Goal: Information Seeking & Learning: Find specific fact

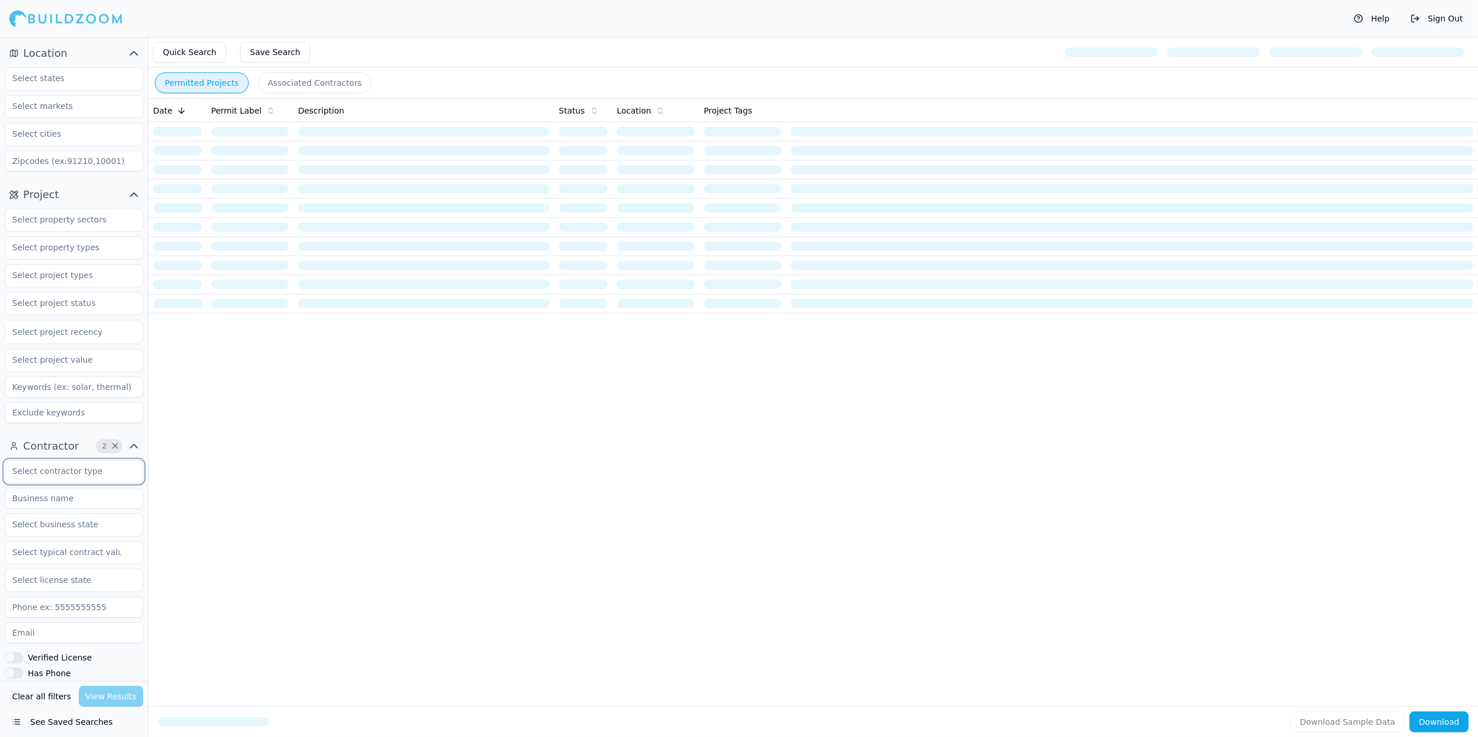
click at [65, 469] on input "text" at bounding box center [66, 471] width 123 height 21
paste input "[PERSON_NAME]"
click at [146, 451] on div "Contractor 2 × [PERSON_NAME] Verified License Has Phone Has Email Has Permits M…" at bounding box center [74, 631] width 148 height 397
click at [47, 83] on input "text" at bounding box center [66, 78] width 123 height 21
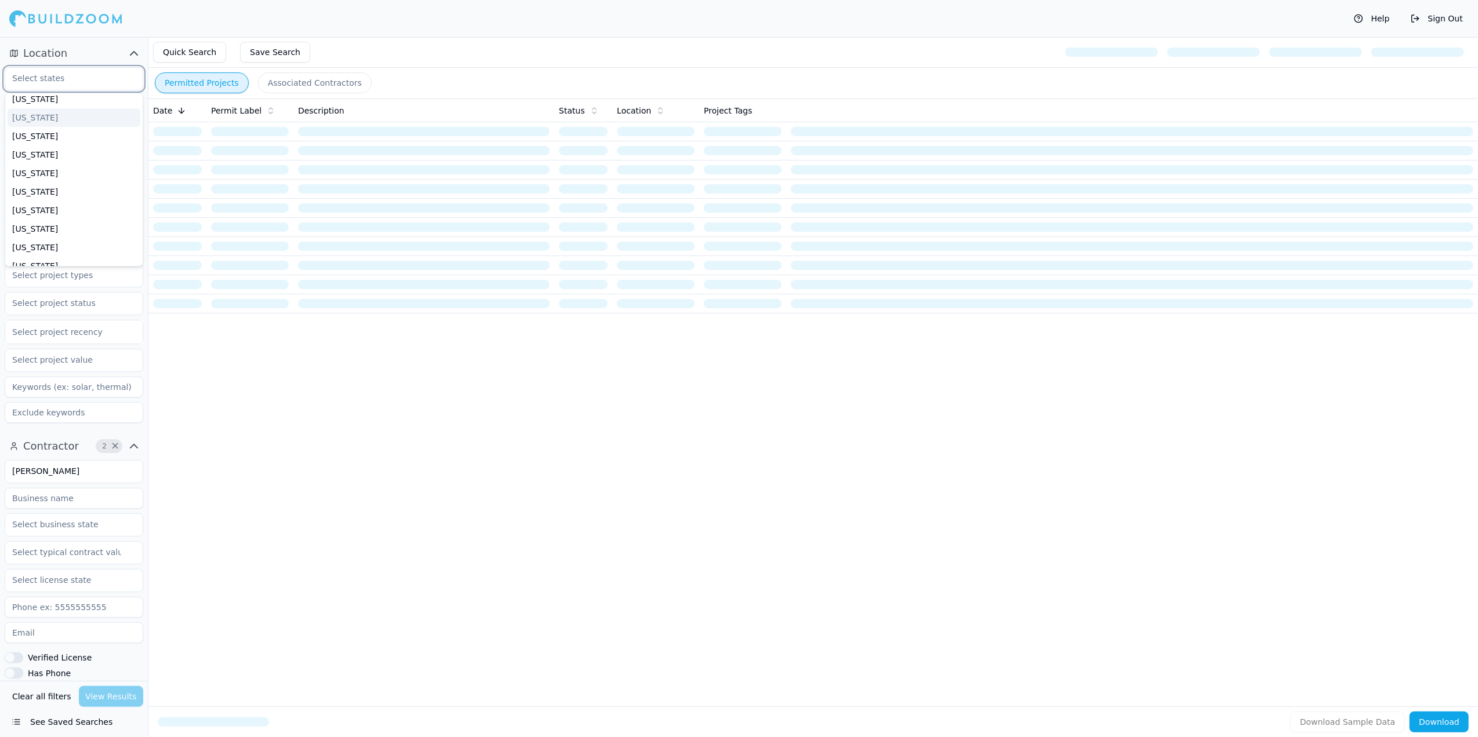
click at [32, 121] on div "[US_STATE]" at bounding box center [74, 117] width 133 height 19
click at [111, 699] on div "Clear all filters View Results" at bounding box center [74, 696] width 139 height 21
click at [83, 478] on input "[PERSON_NAME]" at bounding box center [66, 471] width 123 height 21
drag, startPoint x: 33, startPoint y: 477, endPoint x: -3, endPoint y: 477, distance: 36.5
click at [0, 477] on html "Help Sign Out Location 1 × [US_STATE] Project Select project recency Contractor…" at bounding box center [739, 368] width 1478 height 737
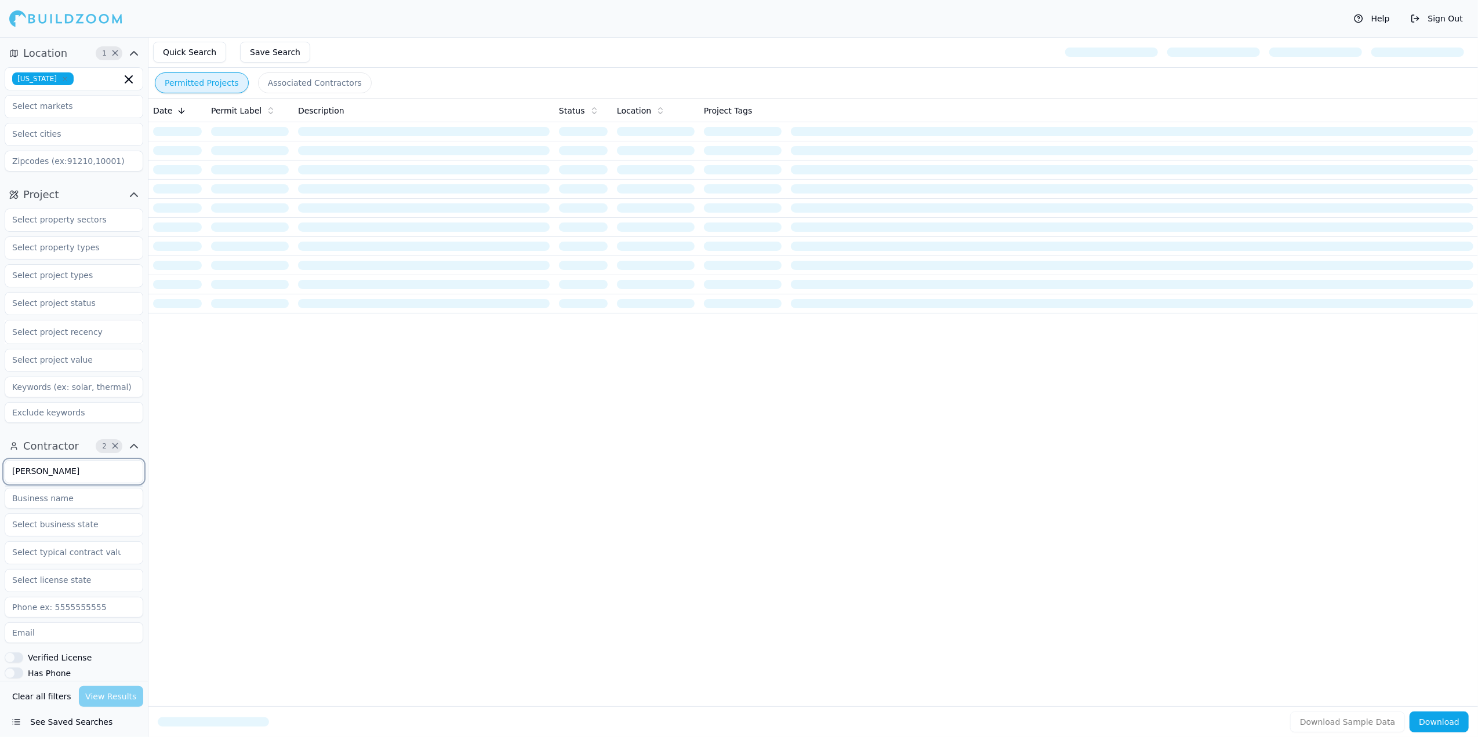
drag, startPoint x: 78, startPoint y: 474, endPoint x: -3, endPoint y: 474, distance: 81.2
click at [0, 474] on html "Help Sign Out Location 1 × [US_STATE] Project Select project recency Contractor…" at bounding box center [739, 368] width 1478 height 737
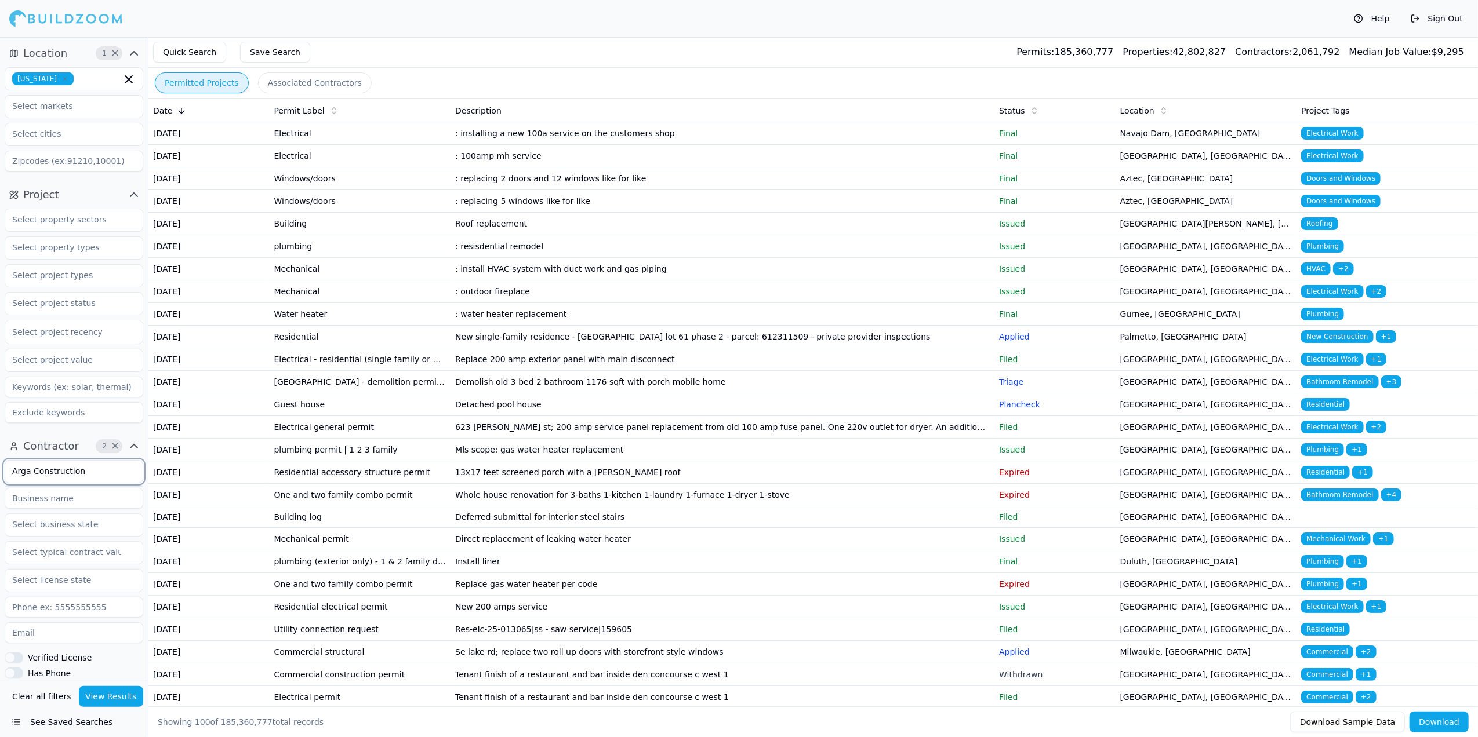
type input "Arga Construction"
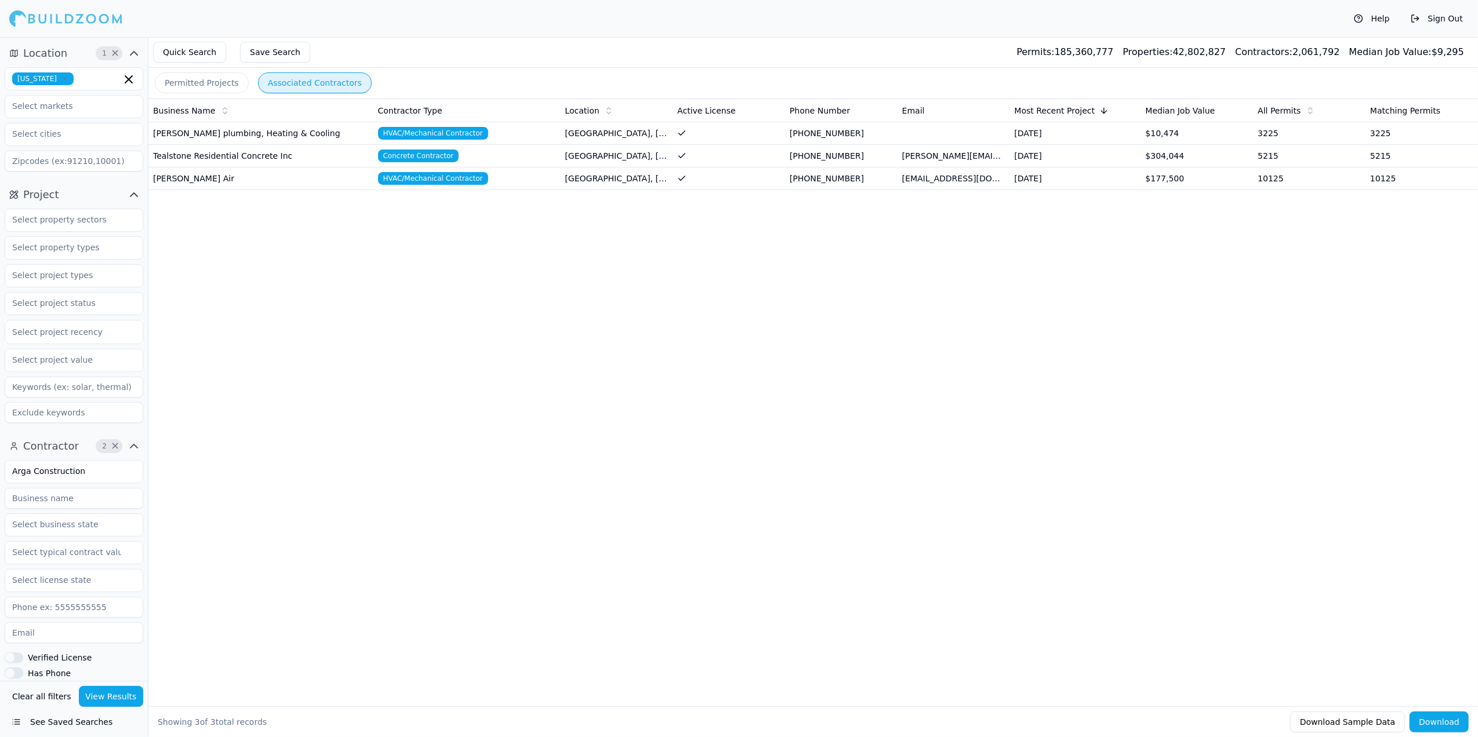
click at [295, 82] on button "Associated Contractors" at bounding box center [315, 82] width 114 height 21
click at [278, 177] on td "[PERSON_NAME] Air" at bounding box center [260, 179] width 225 height 23
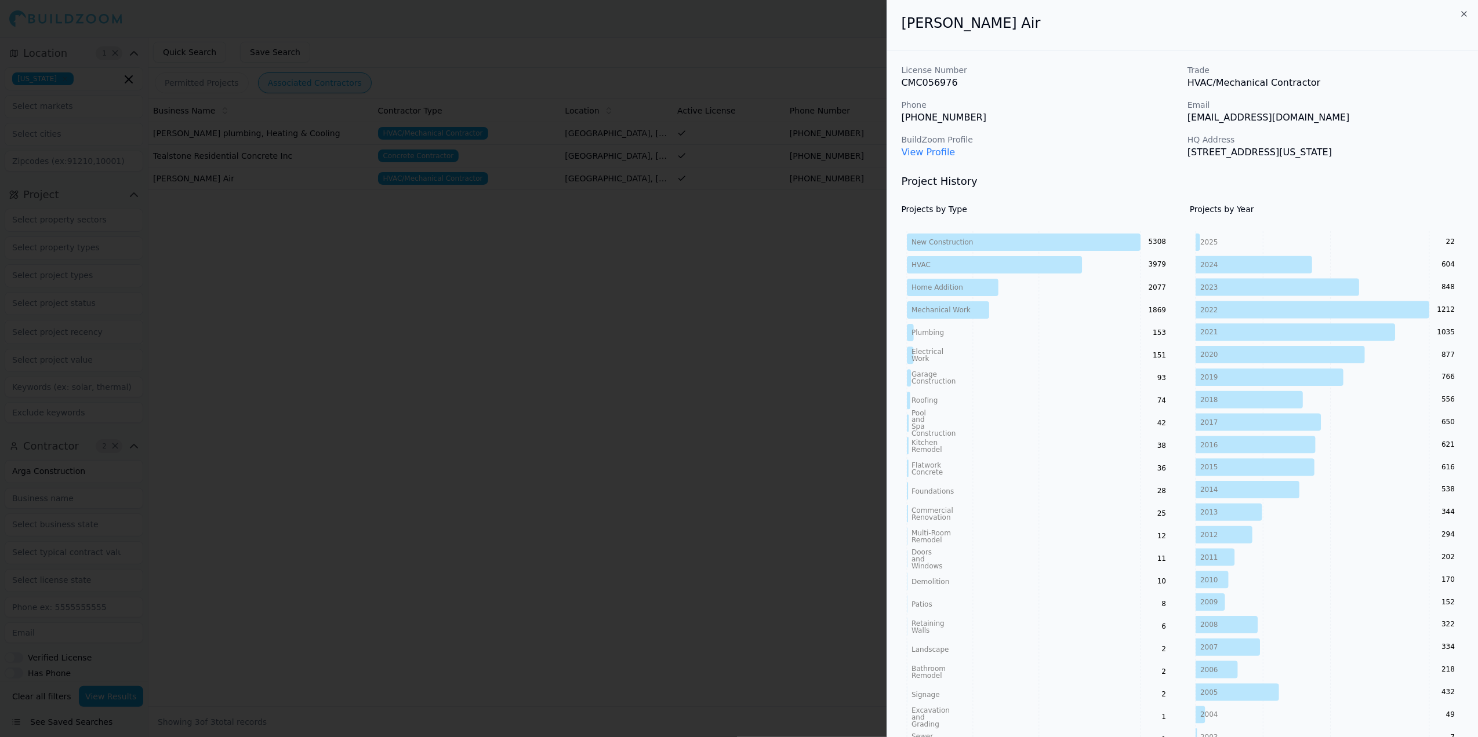
click at [1469, 12] on div "[PERSON_NAME] Air" at bounding box center [1182, 25] width 591 height 50
click at [1457, 12] on div "[PERSON_NAME] Air" at bounding box center [1182, 25] width 591 height 50
click at [1462, 8] on div "[PERSON_NAME] Air" at bounding box center [1182, 25] width 591 height 50
click at [1465, 10] on icon "button" at bounding box center [1463, 13] width 9 height 9
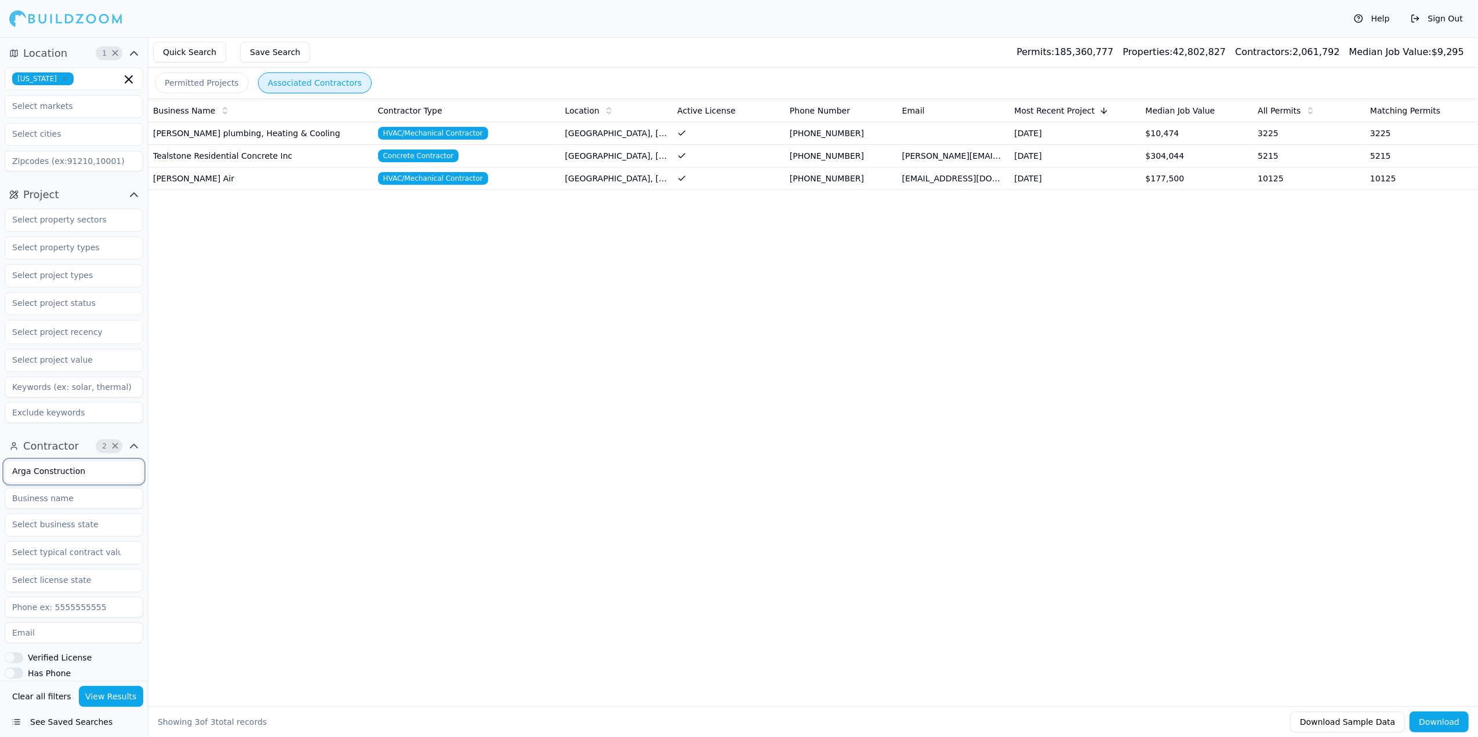
drag, startPoint x: 82, startPoint y: 473, endPoint x: -3, endPoint y: 473, distance: 85.2
click at [0, 473] on html "Help Sign Out Location 1 × [US_STATE] Project Select project recency Contractor…" at bounding box center [739, 368] width 1478 height 737
click at [111, 446] on span "×" at bounding box center [115, 447] width 9 height 6
click at [77, 471] on input "text" at bounding box center [66, 471] width 123 height 21
type input "Arga Construction"
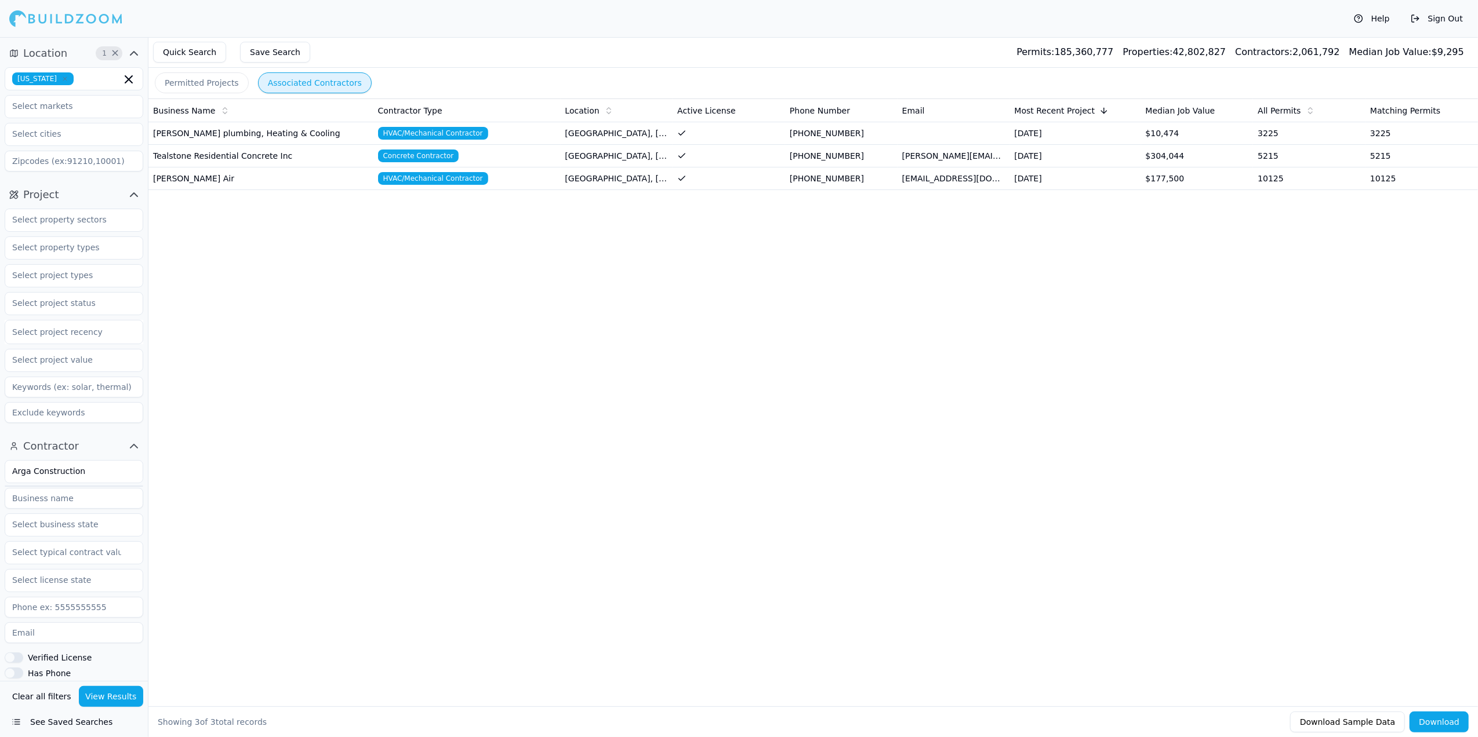
click at [123, 691] on button "View Results" at bounding box center [111, 696] width 65 height 21
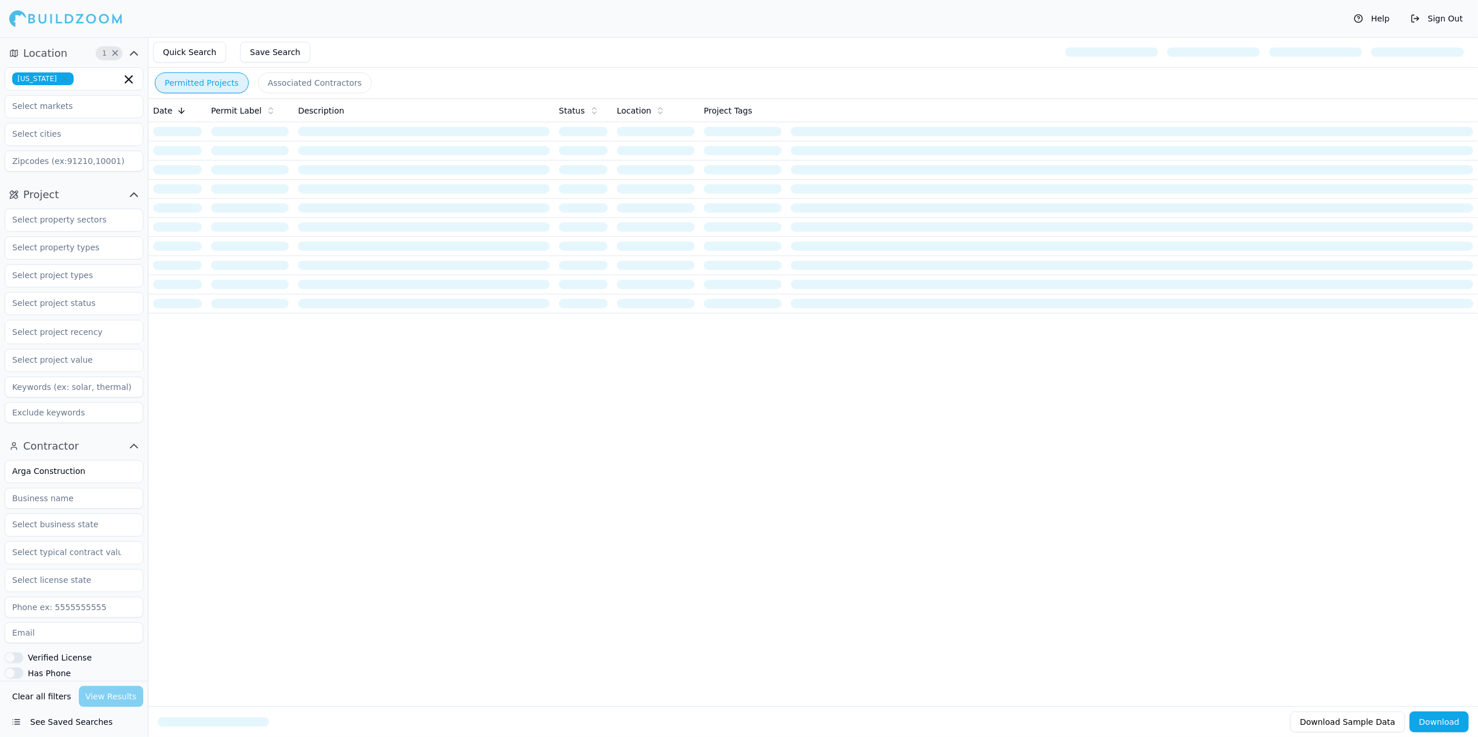
click at [210, 83] on button "Permitted Projects" at bounding box center [202, 82] width 94 height 21
click at [279, 86] on button "Associated Contractors" at bounding box center [315, 82] width 114 height 21
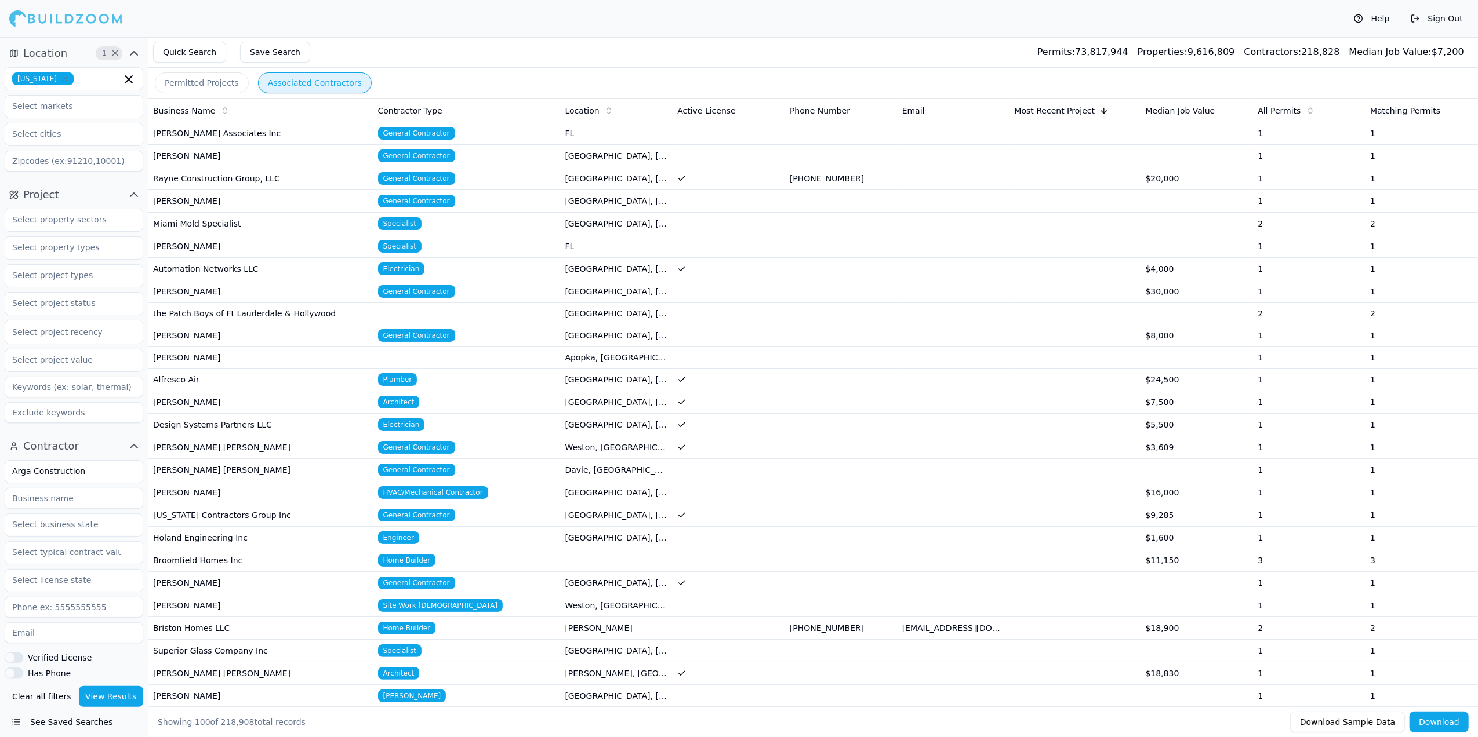
click at [54, 699] on button "Clear all filters" at bounding box center [41, 696] width 65 height 21
click at [106, 473] on input "Arga Construction" at bounding box center [66, 471] width 123 height 21
drag, startPoint x: 14, startPoint y: 475, endPoint x: -3, endPoint y: 469, distance: 19.1
click at [0, 469] on html "Help Sign Out Location Project Select project recency Contractor Arga Construct…" at bounding box center [739, 368] width 1478 height 737
click at [60, 502] on div "General Contractor" at bounding box center [74, 498] width 133 height 19
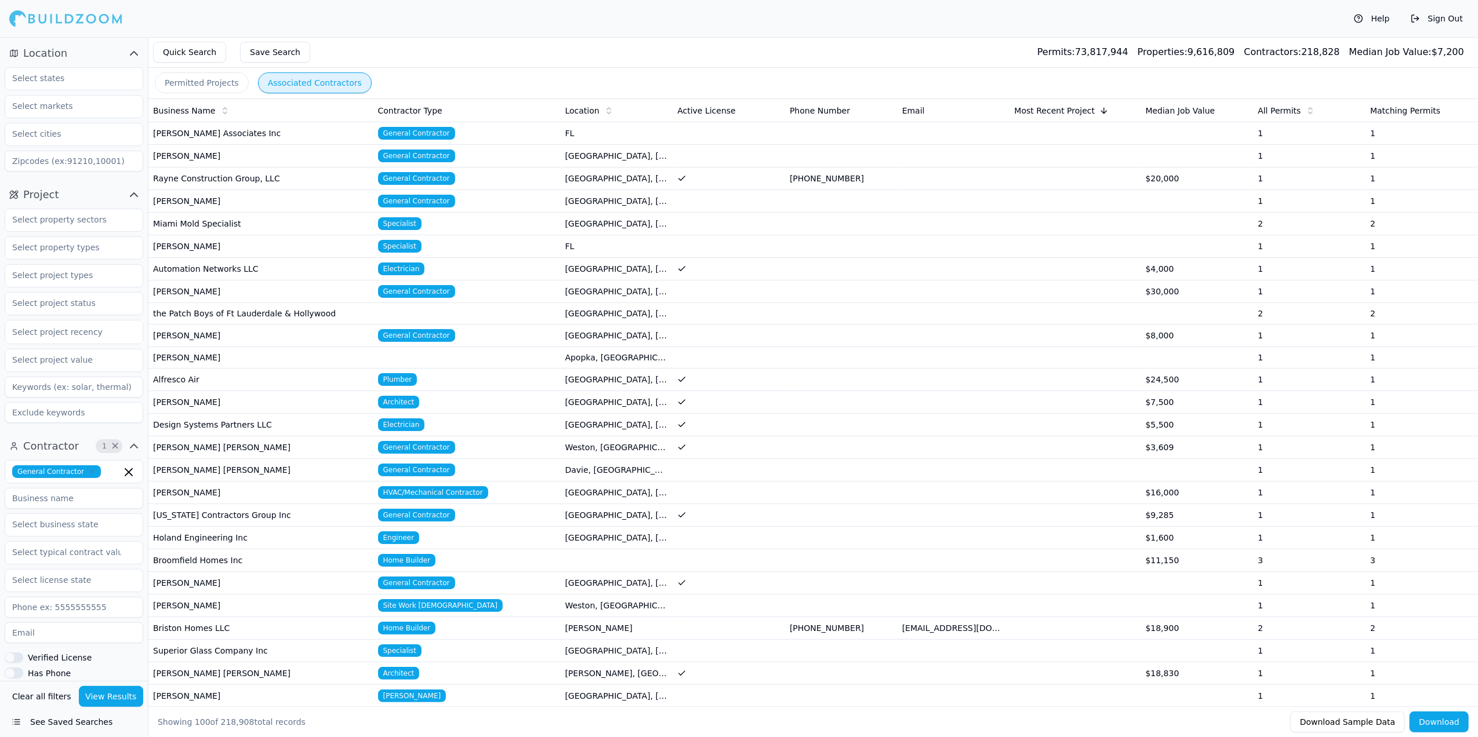
click at [86, 425] on div "Select project recency" at bounding box center [74, 316] width 139 height 224
click at [79, 184] on div "Project Select project recency" at bounding box center [74, 307] width 148 height 252
click at [58, 585] on input "text" at bounding box center [66, 580] width 123 height 21
click at [33, 622] on div "[US_STATE]" at bounding box center [74, 620] width 133 height 19
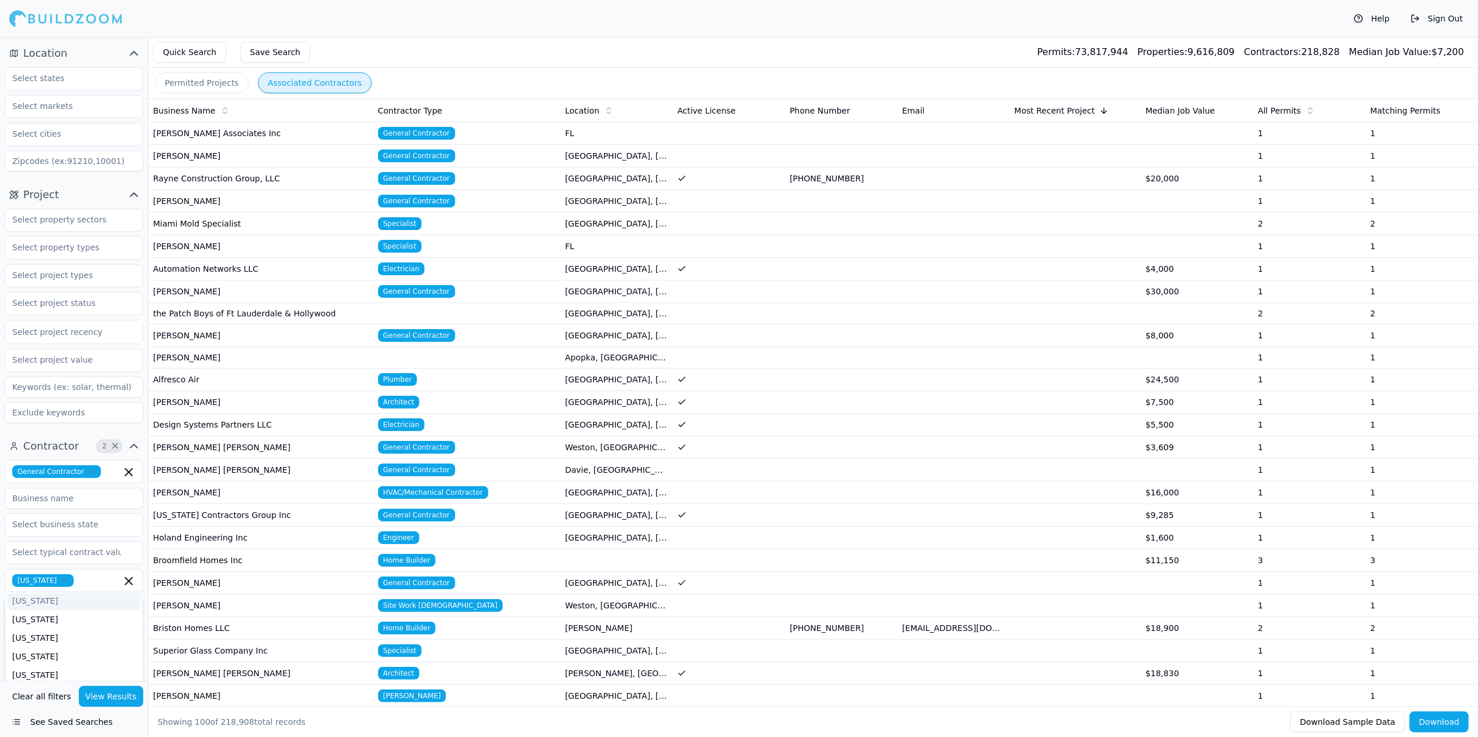
click at [88, 434] on div "Contractor 2 × General Contractor [US_STATE] [US_STATE] [US_STATE] [US_STATE] […" at bounding box center [74, 631] width 148 height 397
click at [48, 497] on input at bounding box center [74, 498] width 139 height 21
click at [24, 502] on input at bounding box center [74, 498] width 139 height 21
click at [45, 431] on div "Project Select project recency" at bounding box center [74, 307] width 148 height 252
click at [110, 703] on button "View Results" at bounding box center [111, 696] width 65 height 21
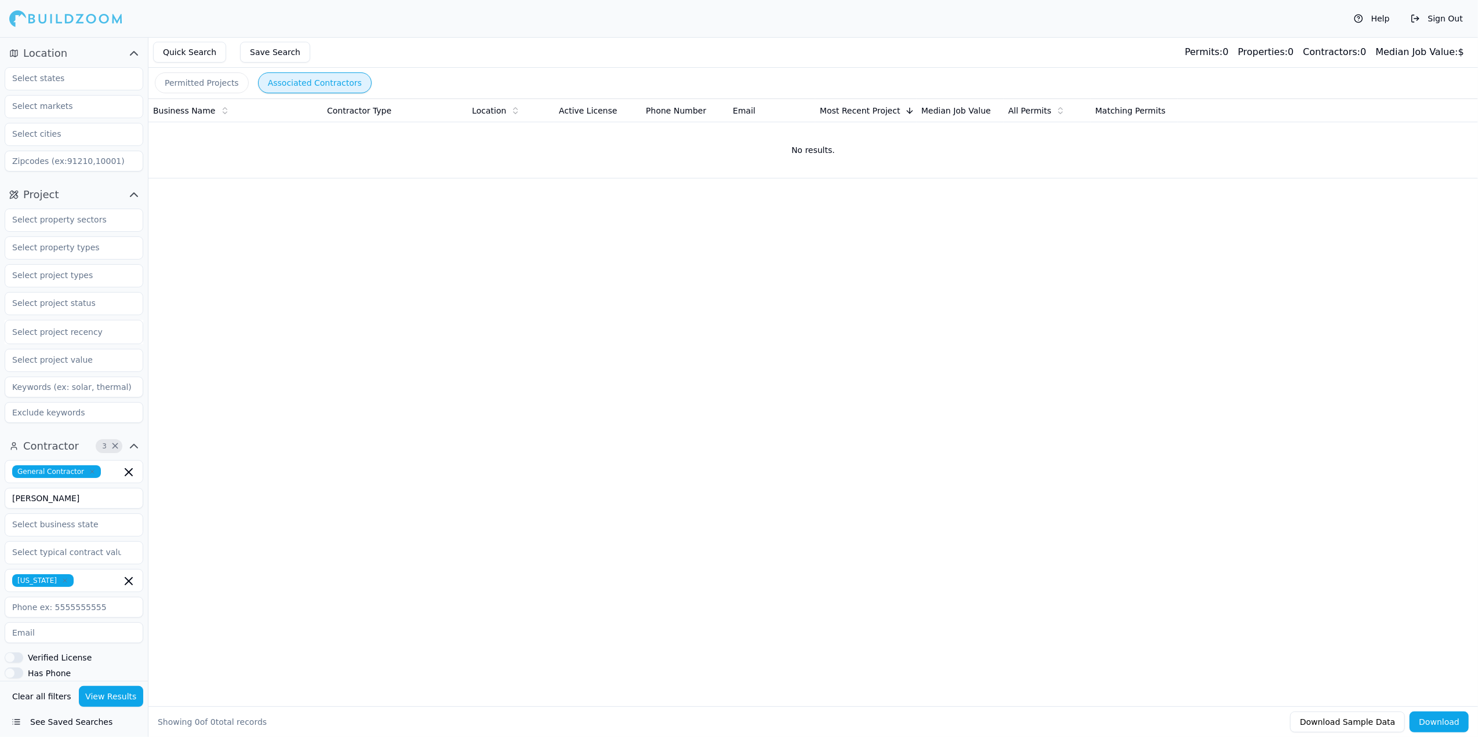
click at [216, 85] on button "Permitted Projects" at bounding box center [202, 82] width 94 height 21
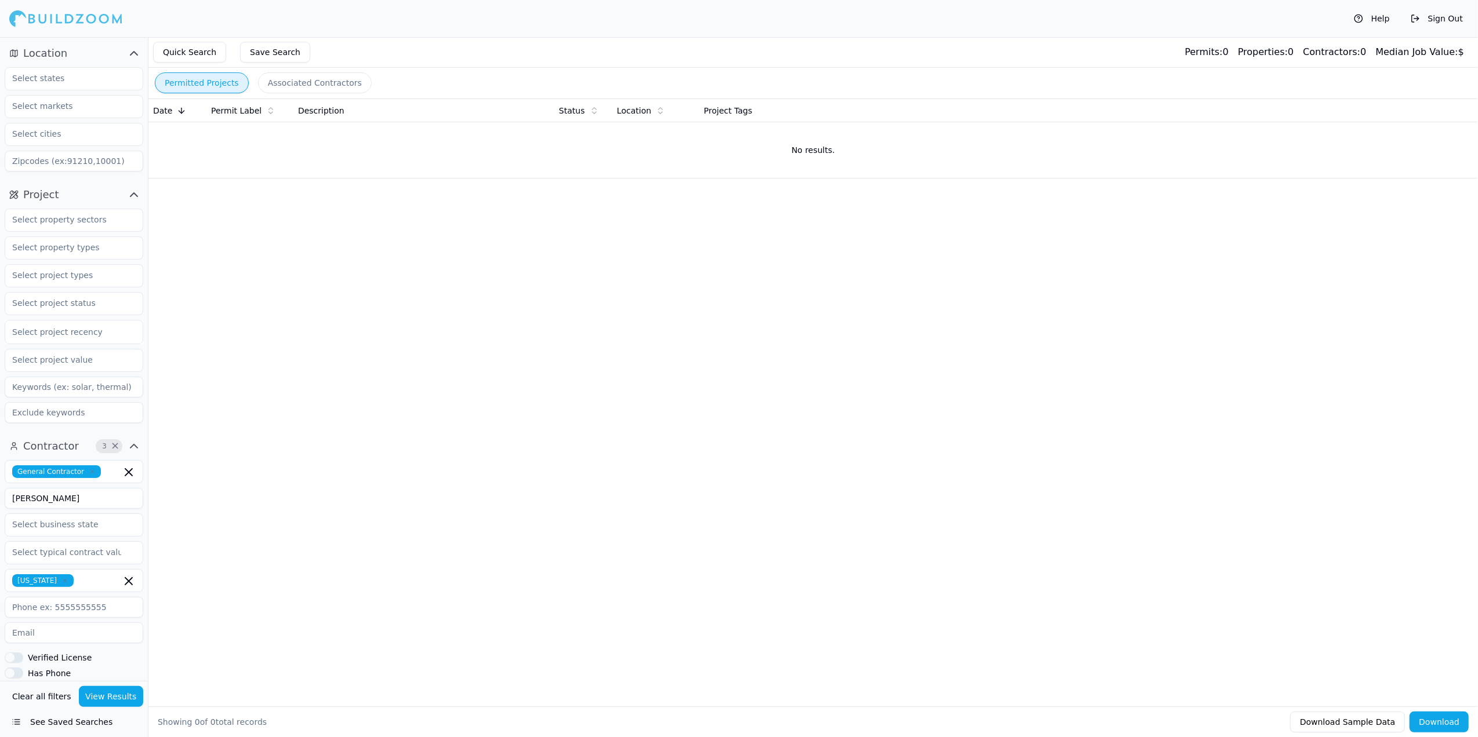
click at [114, 696] on button "View Results" at bounding box center [111, 696] width 65 height 21
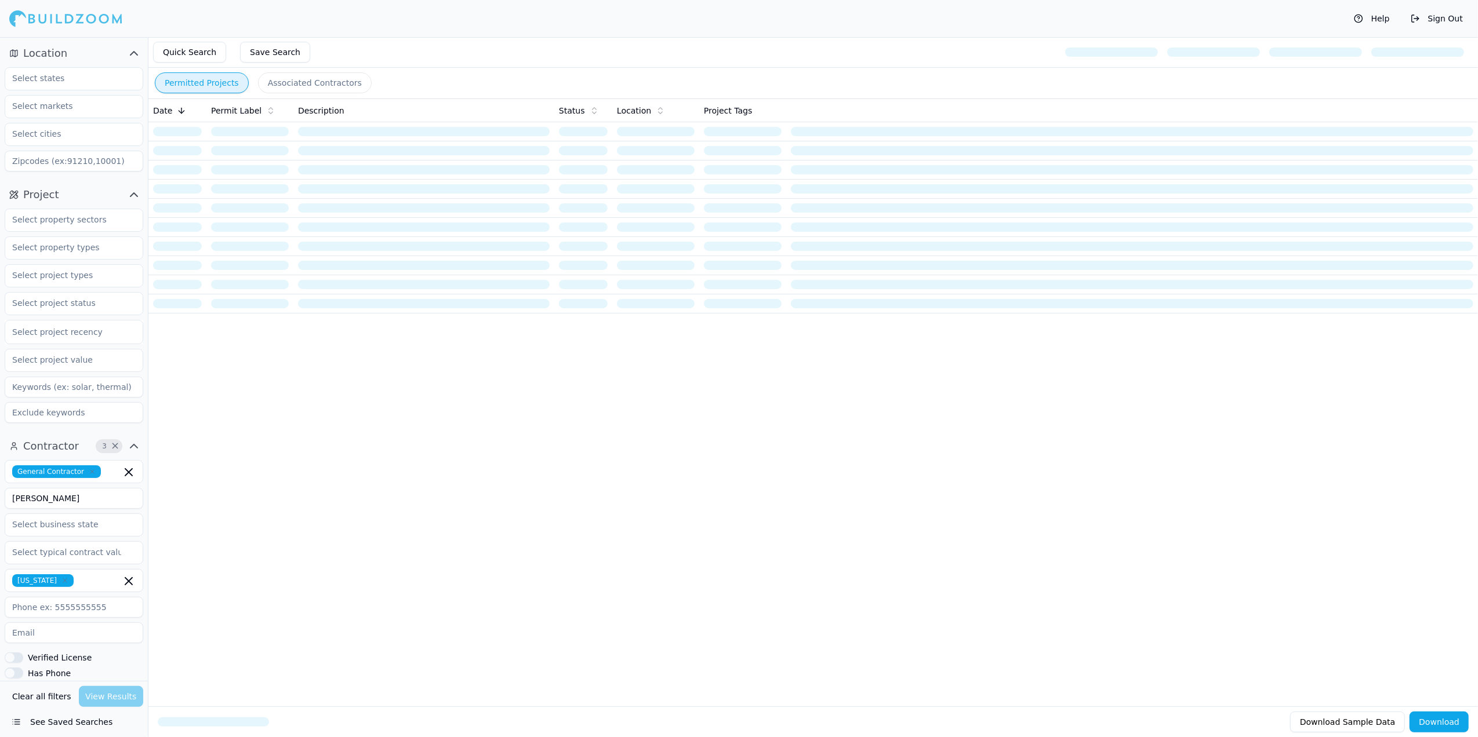
click at [77, 502] on input "[PERSON_NAME]" at bounding box center [74, 498] width 139 height 21
drag, startPoint x: 31, startPoint y: 508, endPoint x: -3, endPoint y: 507, distance: 34.2
click at [0, 507] on html "Help Sign Out Location Project Select project recency Contractor 3 × General Co…" at bounding box center [739, 368] width 1478 height 737
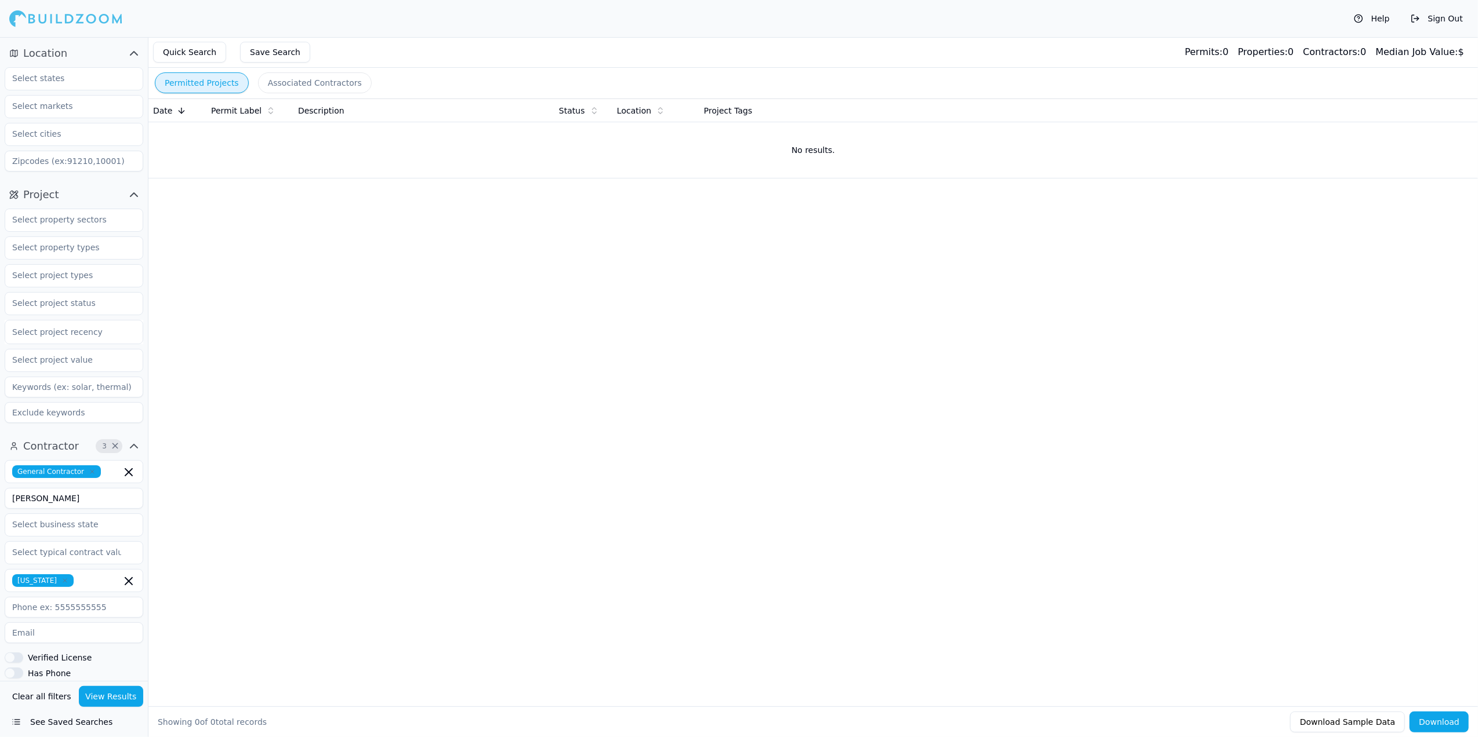
drag, startPoint x: 77, startPoint y: 502, endPoint x: -3, endPoint y: 502, distance: 80.0
click at [0, 502] on html "Help Sign Out Location Project Select project recency Contractor 3 × General Co…" at bounding box center [739, 368] width 1478 height 737
type input "[PERSON_NAME]"
click at [39, 585] on span "[US_STATE]" at bounding box center [42, 581] width 61 height 13
click at [100, 691] on button "View Results" at bounding box center [111, 696] width 65 height 21
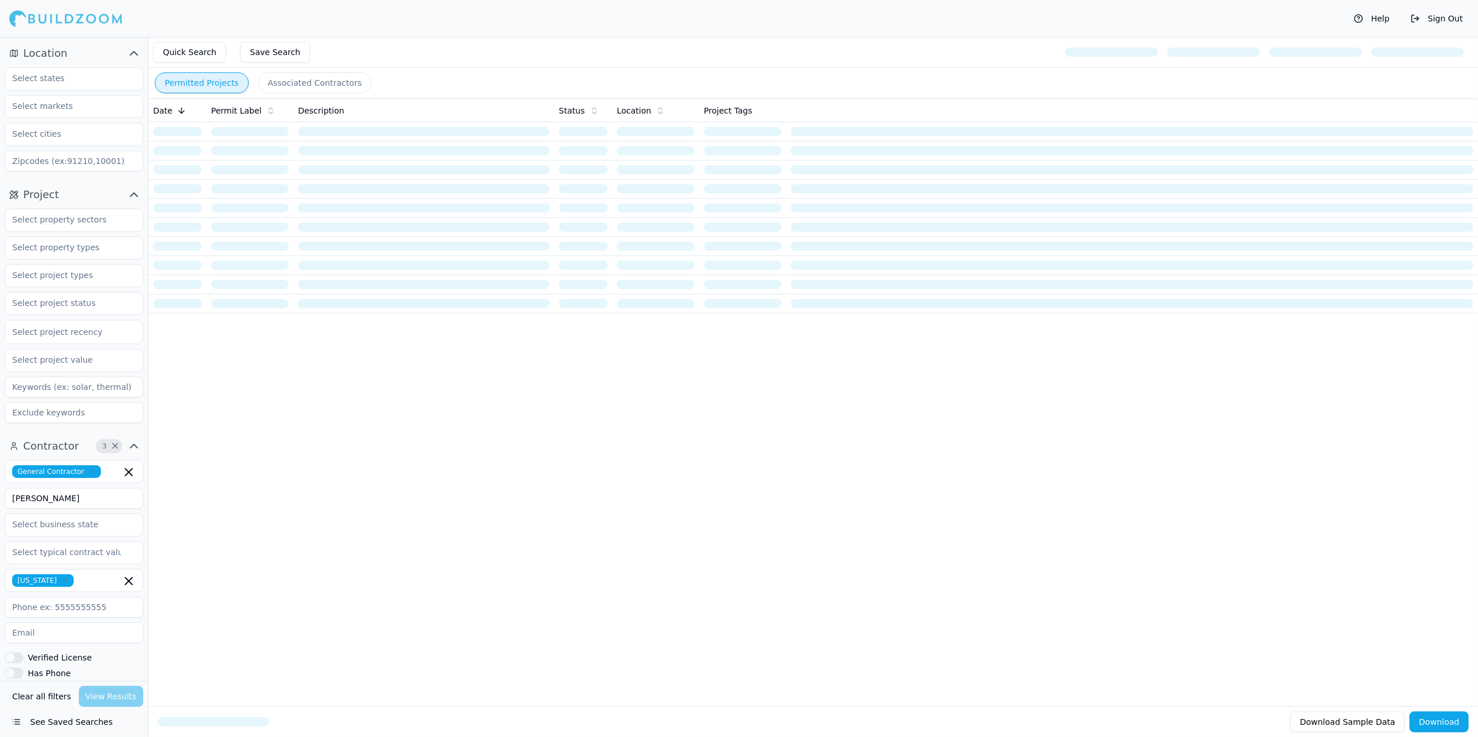
click at [114, 448] on span "×" at bounding box center [115, 447] width 9 height 6
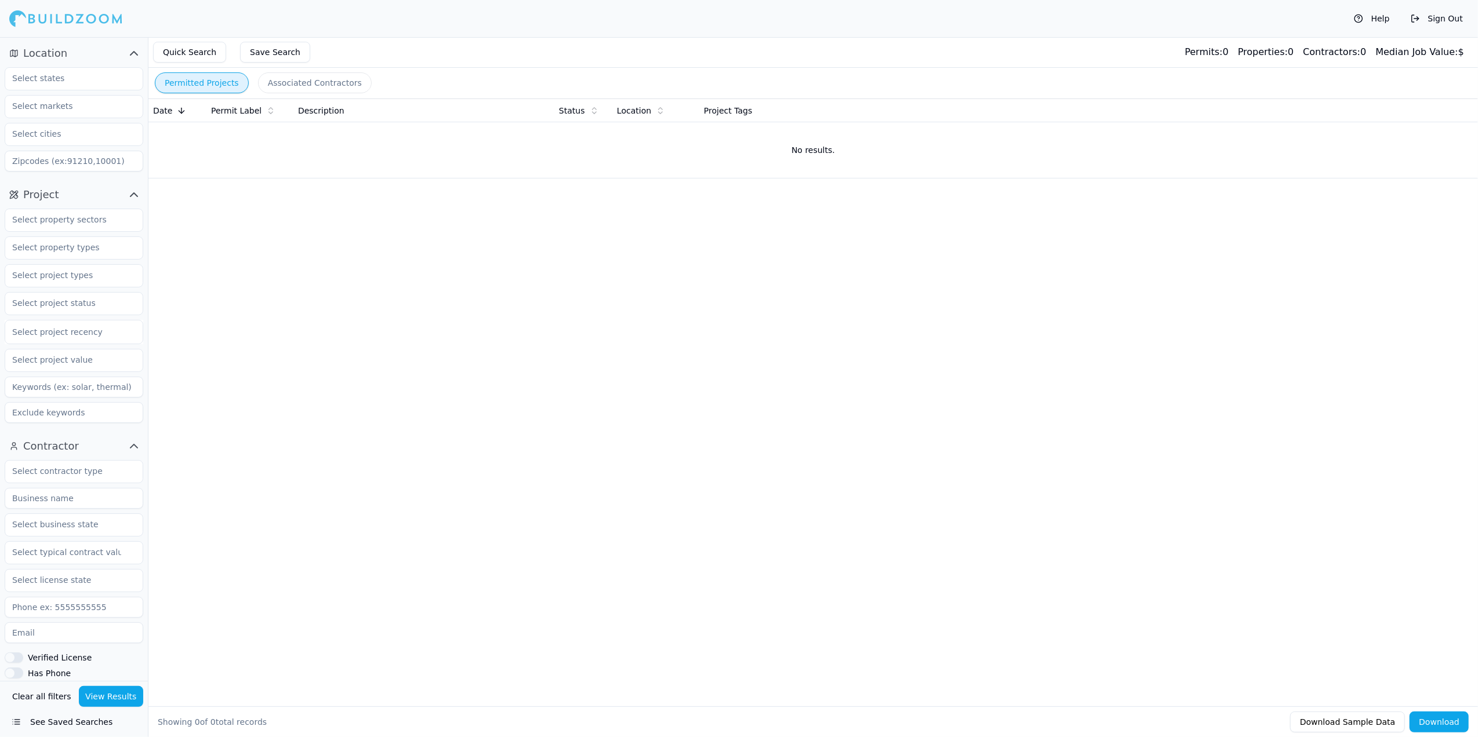
click at [193, 49] on button "Quick Search" at bounding box center [189, 52] width 73 height 21
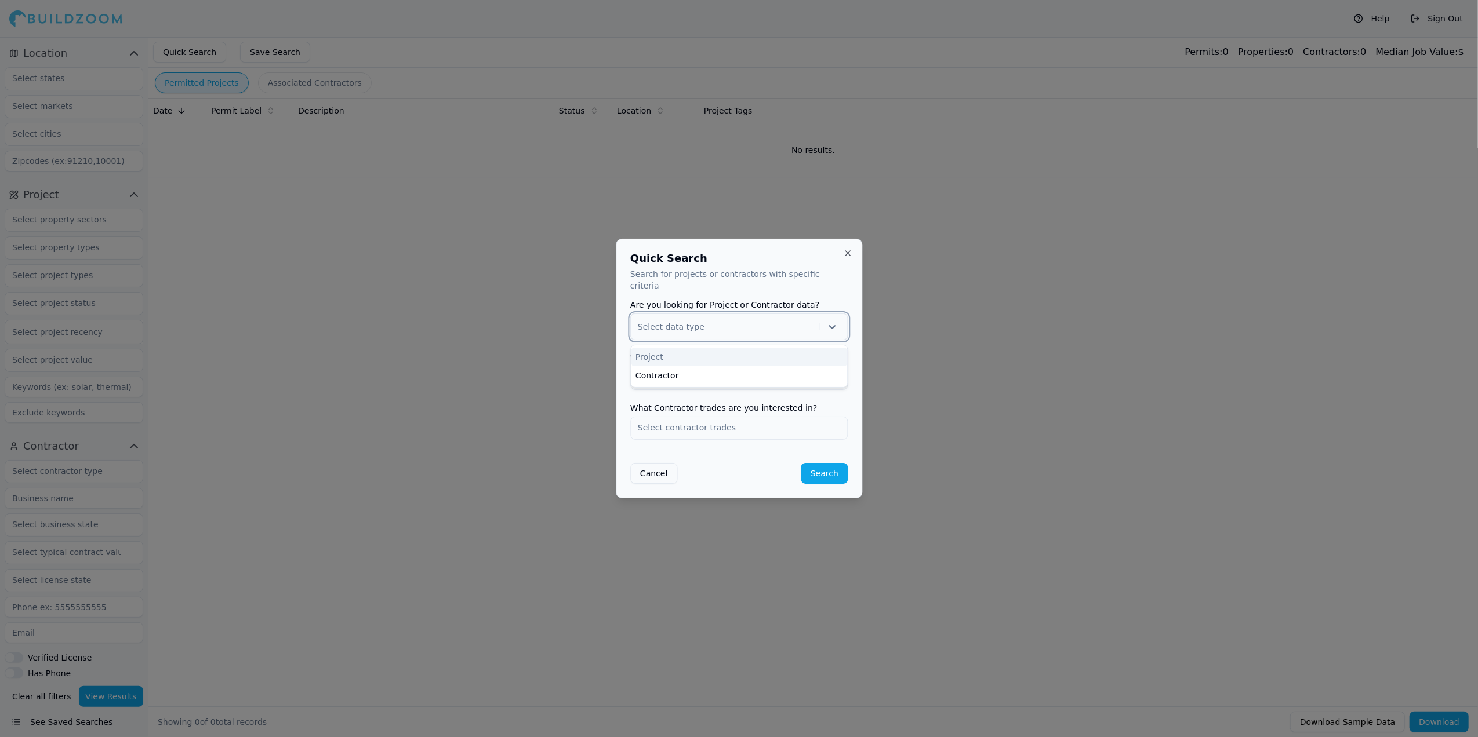
click at [711, 321] on div at bounding box center [726, 327] width 176 height 12
click at [669, 366] on div "Contractor" at bounding box center [739, 375] width 216 height 19
click at [695, 372] on input "text" at bounding box center [739, 378] width 216 height 21
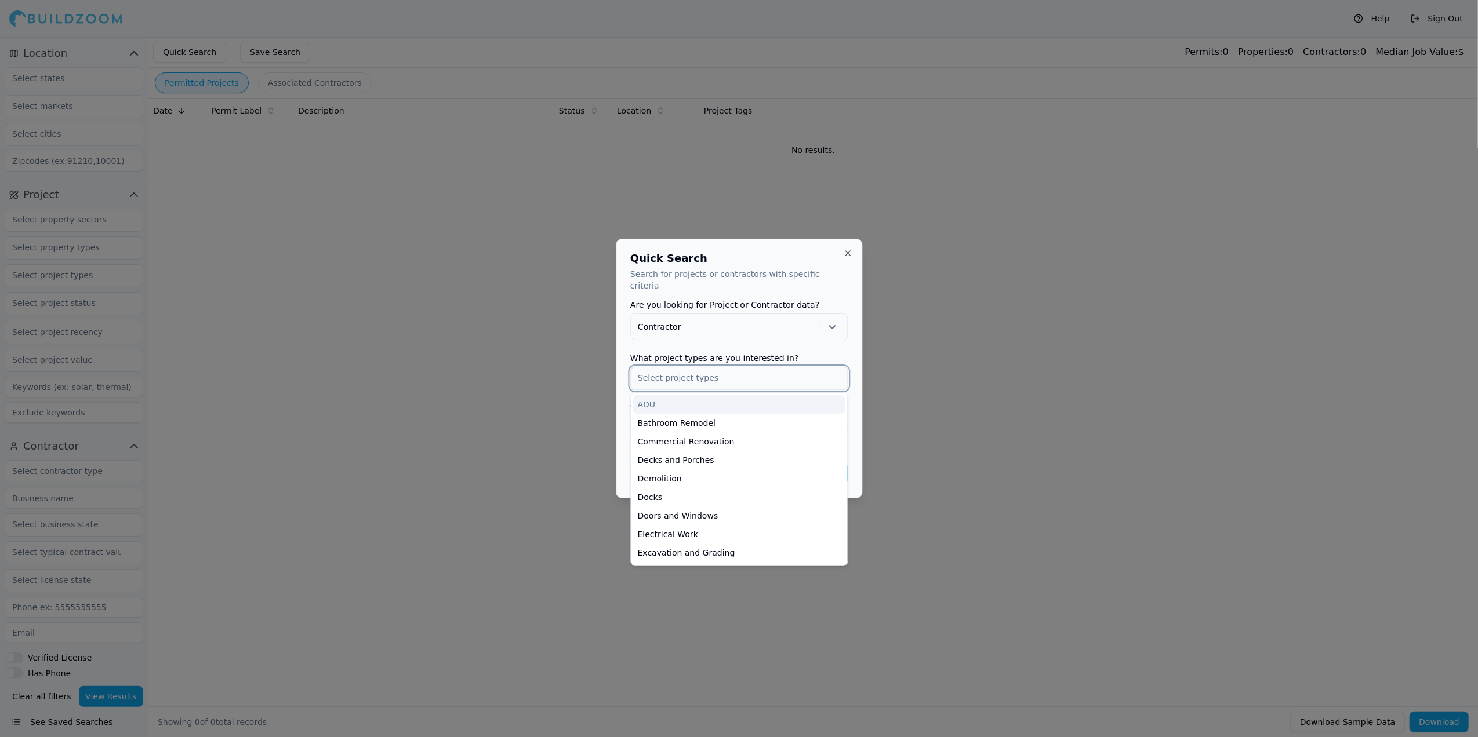
click at [695, 372] on input "text" at bounding box center [739, 378] width 216 height 21
click at [581, 379] on div at bounding box center [739, 368] width 1478 height 737
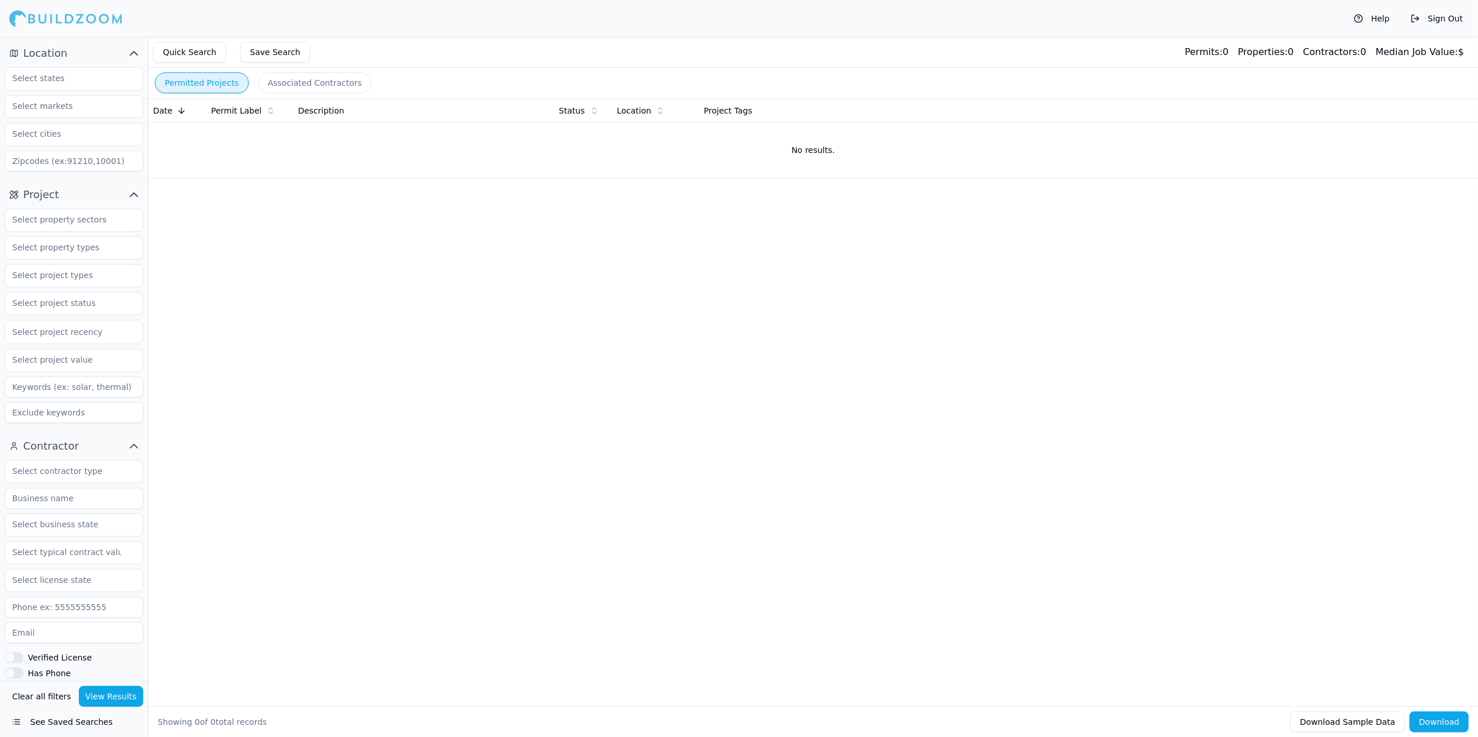
click at [198, 51] on button "Quick Search" at bounding box center [189, 52] width 73 height 21
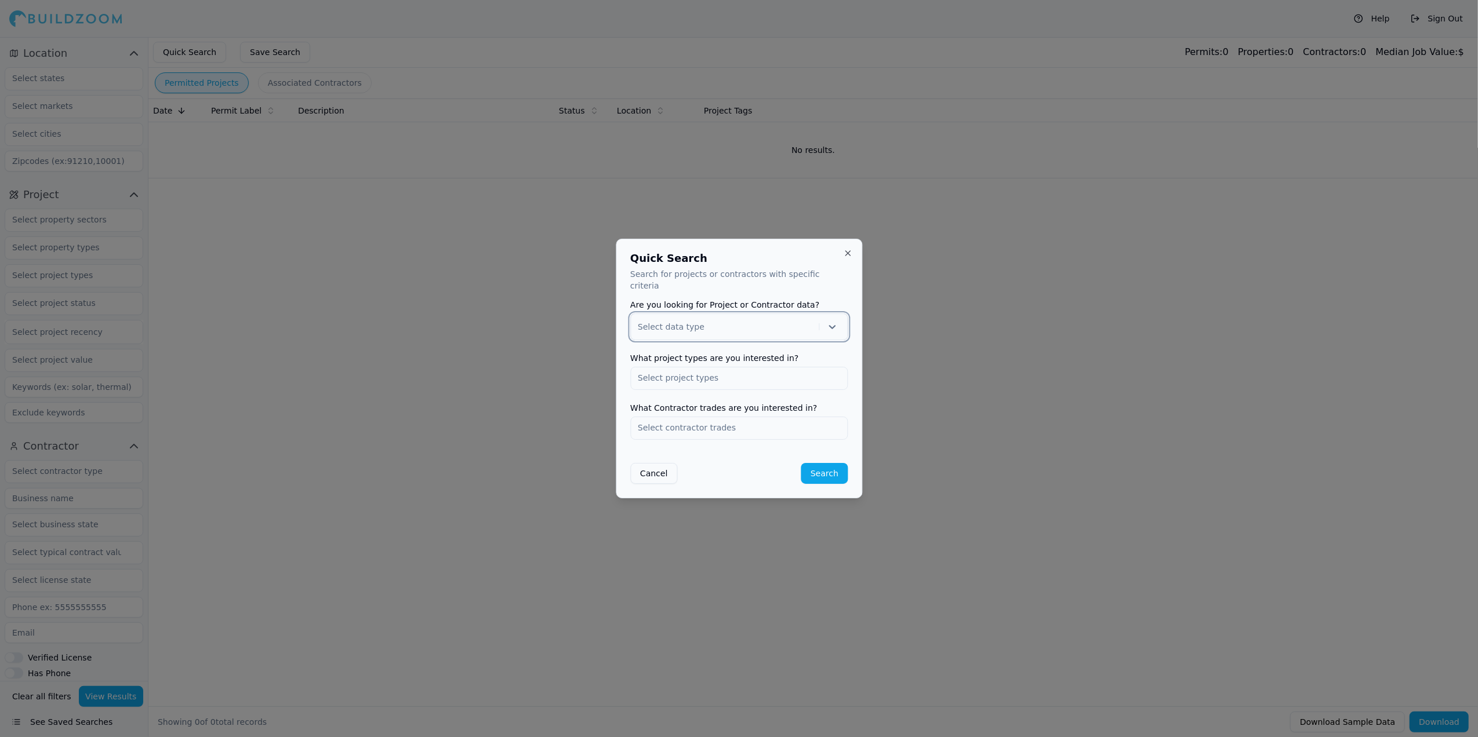
click at [655, 464] on button "Cancel" at bounding box center [653, 473] width 47 height 21
